Goal: Task Accomplishment & Management: Manage account settings

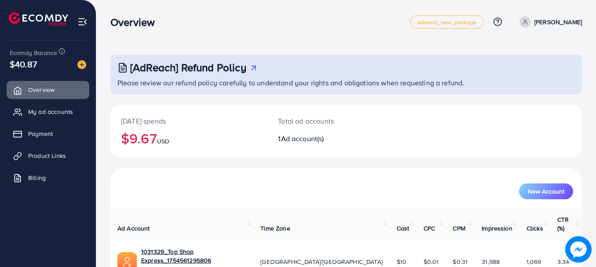
scroll to position [36, 0]
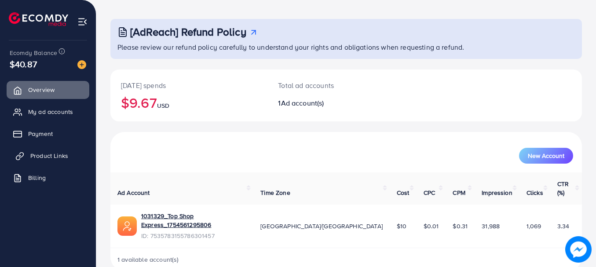
click at [54, 158] on span "Product Links" at bounding box center [49, 155] width 38 height 9
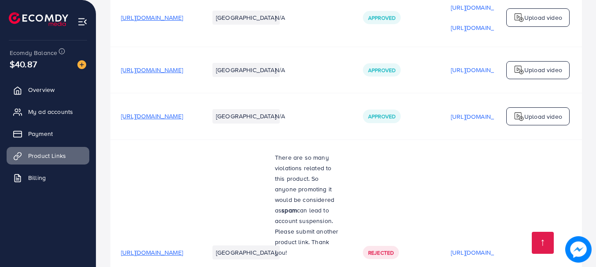
scroll to position [308, 0]
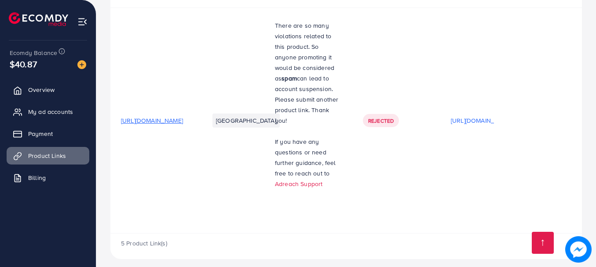
click at [183, 119] on span "[URL][DOMAIN_NAME]" at bounding box center [152, 120] width 62 height 9
click at [393, 120] on span "Rejected" at bounding box center [380, 120] width 25 height 7
click at [432, 148] on td "Rejected" at bounding box center [396, 120] width 88 height 226
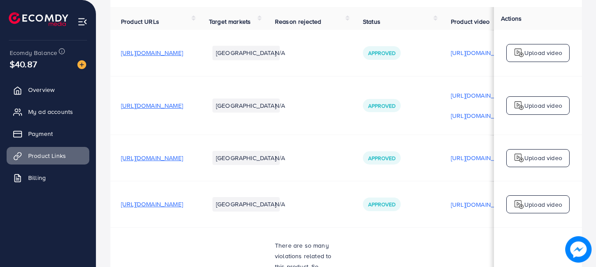
scroll to position [0, 220]
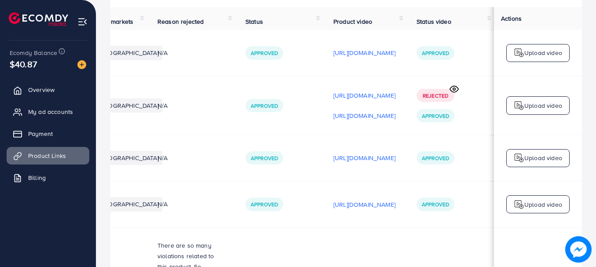
click at [455, 90] on circle at bounding box center [454, 88] width 2 height 2
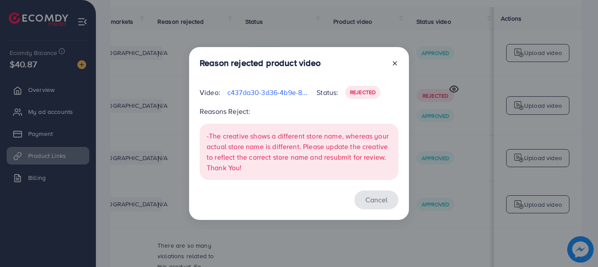
click at [375, 204] on button "Cancel" at bounding box center [376, 199] width 44 height 19
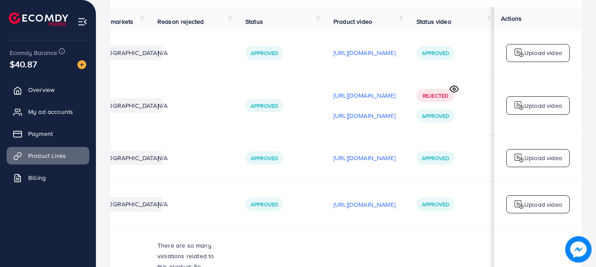
click at [433, 118] on span "Approved" at bounding box center [435, 115] width 27 height 7
click at [357, 120] on p "[URL][DOMAIN_NAME]" at bounding box center [364, 115] width 62 height 11
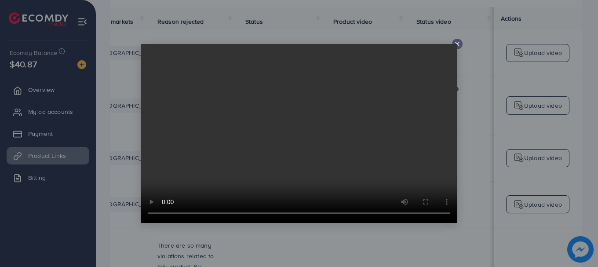
click at [470, 149] on div at bounding box center [299, 133] width 598 height 267
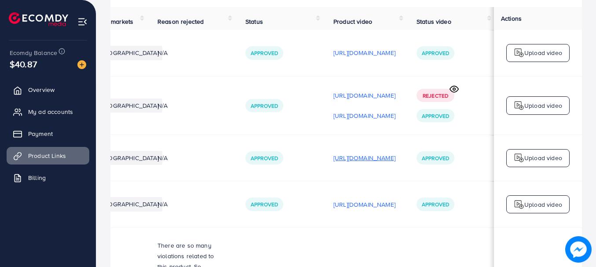
drag, startPoint x: 450, startPoint y: 159, endPoint x: 377, endPoint y: 161, distance: 73.4
click at [449, 159] on span "Approved" at bounding box center [435, 157] width 27 height 7
click at [374, 161] on p "[URL][DOMAIN_NAME]" at bounding box center [364, 158] width 62 height 11
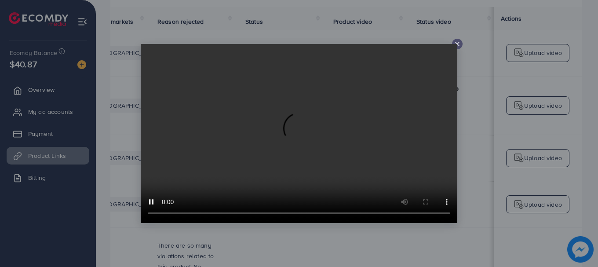
click at [471, 143] on div at bounding box center [299, 133] width 598 height 267
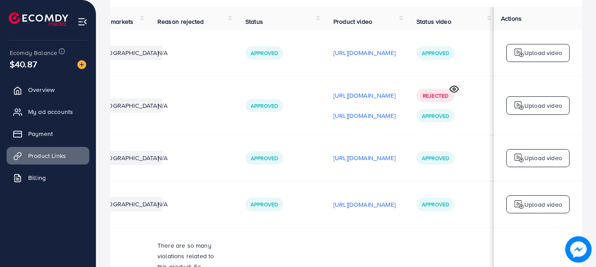
scroll to position [44, 0]
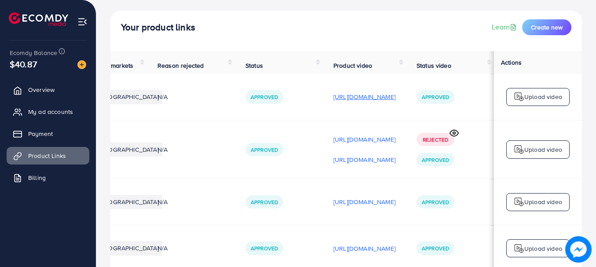
click at [385, 101] on p "[URL][DOMAIN_NAME]" at bounding box center [364, 96] width 62 height 11
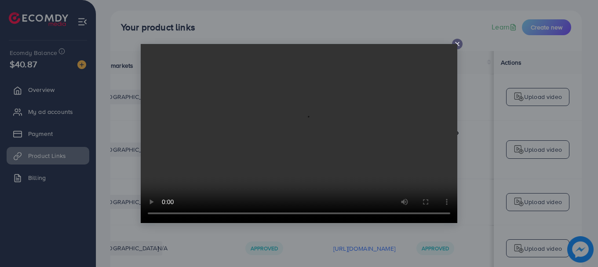
click at [482, 157] on div at bounding box center [299, 133] width 598 height 267
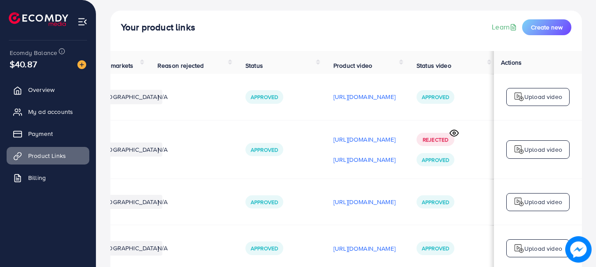
scroll to position [2, 220]
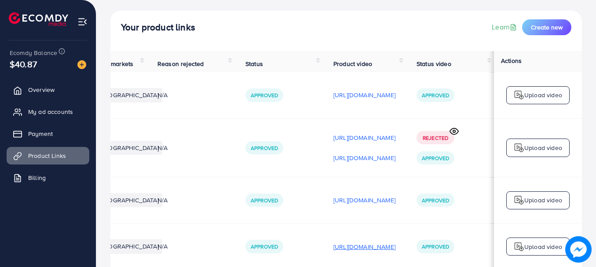
click at [339, 245] on p "[URL][DOMAIN_NAME]" at bounding box center [364, 246] width 62 height 11
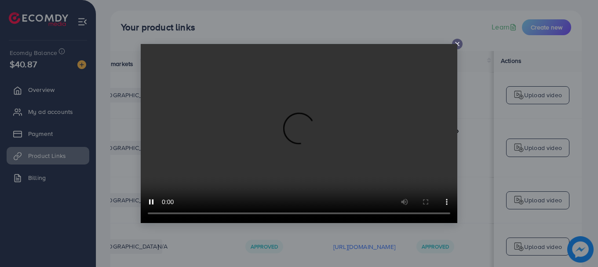
click at [470, 146] on div at bounding box center [299, 133] width 598 height 267
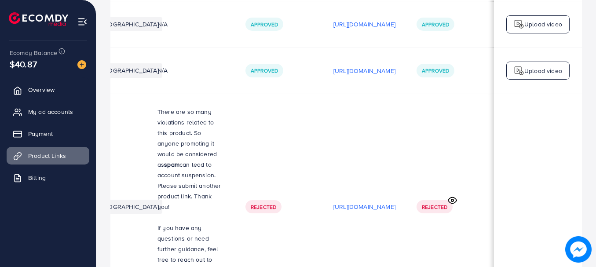
scroll to position [264, 0]
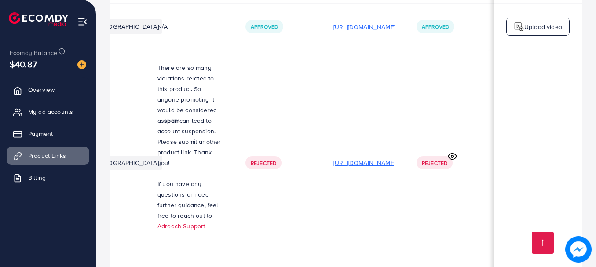
click at [347, 162] on p "[URL][DOMAIN_NAME]" at bounding box center [364, 162] width 62 height 11
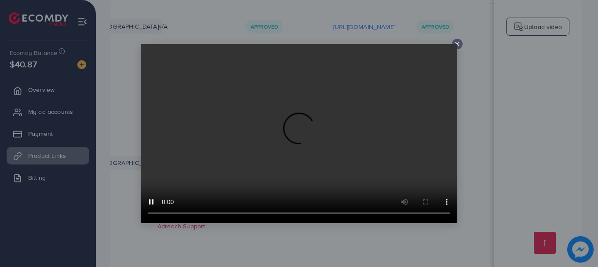
click at [235, 229] on div at bounding box center [299, 133] width 598 height 267
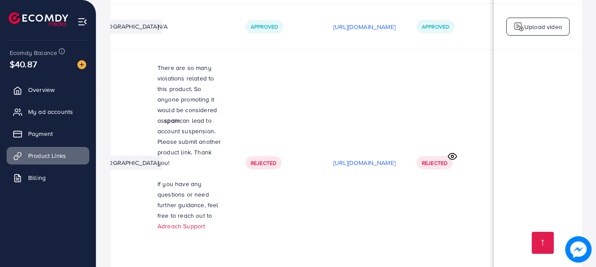
scroll to position [2, 132]
click at [179, 116] on strong "spam" at bounding box center [171, 120] width 15 height 9
drag, startPoint x: 243, startPoint y: 111, endPoint x: 256, endPoint y: 115, distance: 14.2
click at [224, 115] on p "There are so many violations related to this product. So anyone promoting it wo…" at bounding box center [190, 115] width 67 height 106
click at [224, 114] on p "There are so many violations related to this product. So anyone promoting it wo…" at bounding box center [190, 115] width 67 height 106
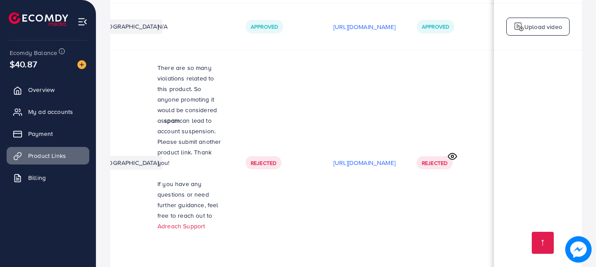
scroll to position [308, 0]
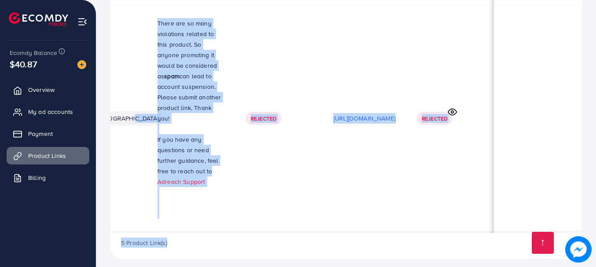
drag, startPoint x: 335, startPoint y: 228, endPoint x: 178, endPoint y: 220, distance: 157.6
click at [178, 220] on div "Product URLs Target markets Reason rejected Status Product video Status video A…" at bounding box center [345, 23] width 471 height 472
click at [224, 208] on p at bounding box center [190, 213] width 67 height 11
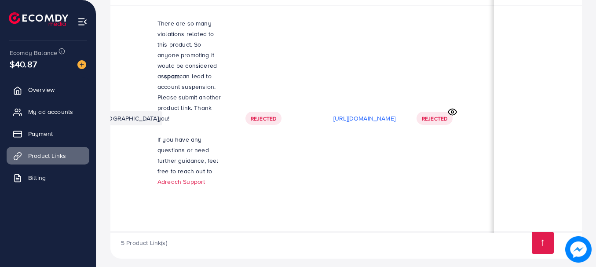
scroll to position [2, 0]
